Goal: Download file/media

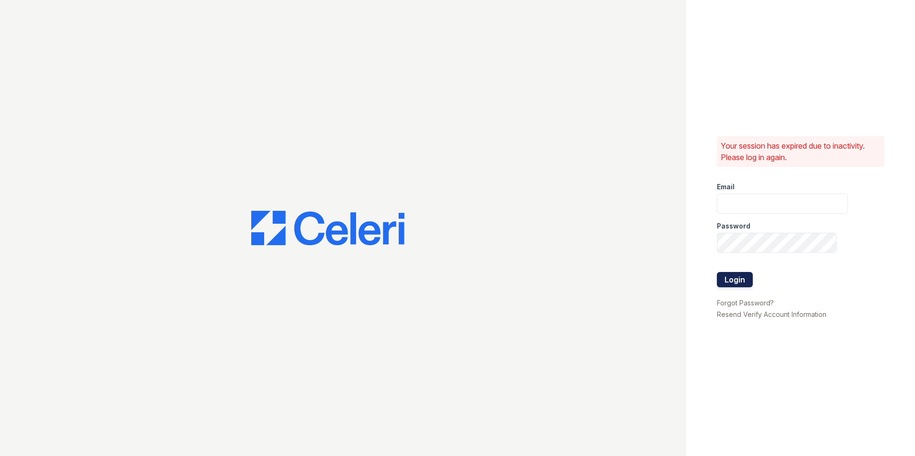
type input "[EMAIL_ADDRESS][DOMAIN_NAME]"
click at [747, 276] on button "Login" at bounding box center [735, 279] width 36 height 15
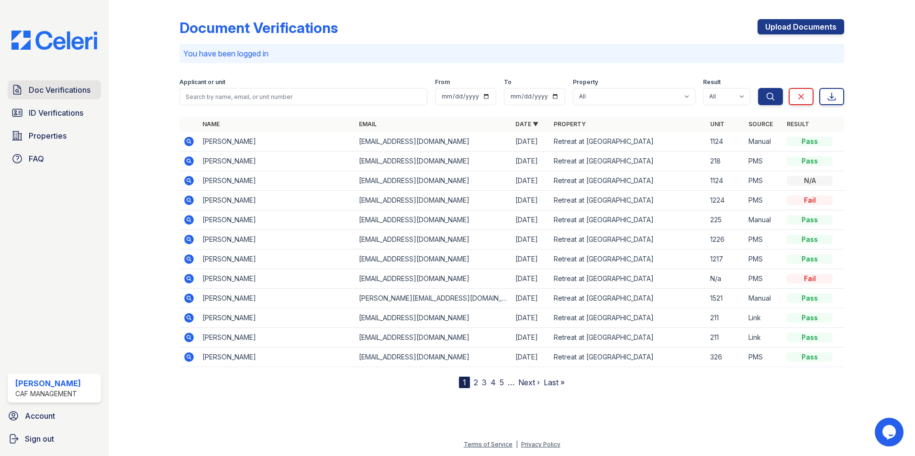
click at [87, 99] on link "Doc Verifications" at bounding box center [54, 89] width 93 height 19
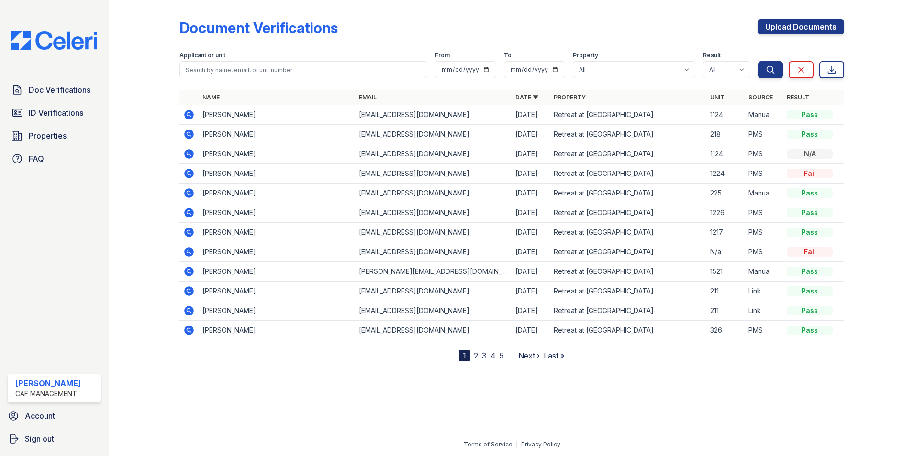
click at [187, 128] on td at bounding box center [188, 135] width 19 height 20
click at [191, 133] on icon at bounding box center [189, 135] width 10 height 10
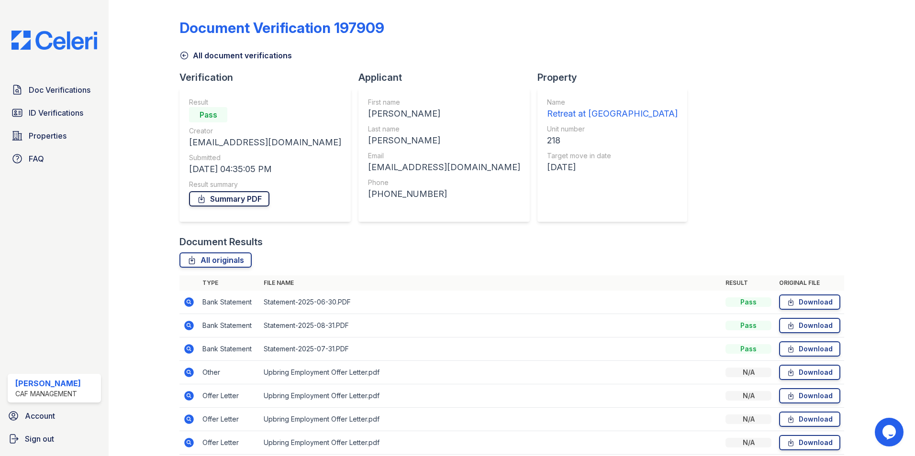
click at [238, 193] on link "Summary PDF" at bounding box center [229, 198] width 80 height 15
